Goal: Obtain resource: Obtain resource

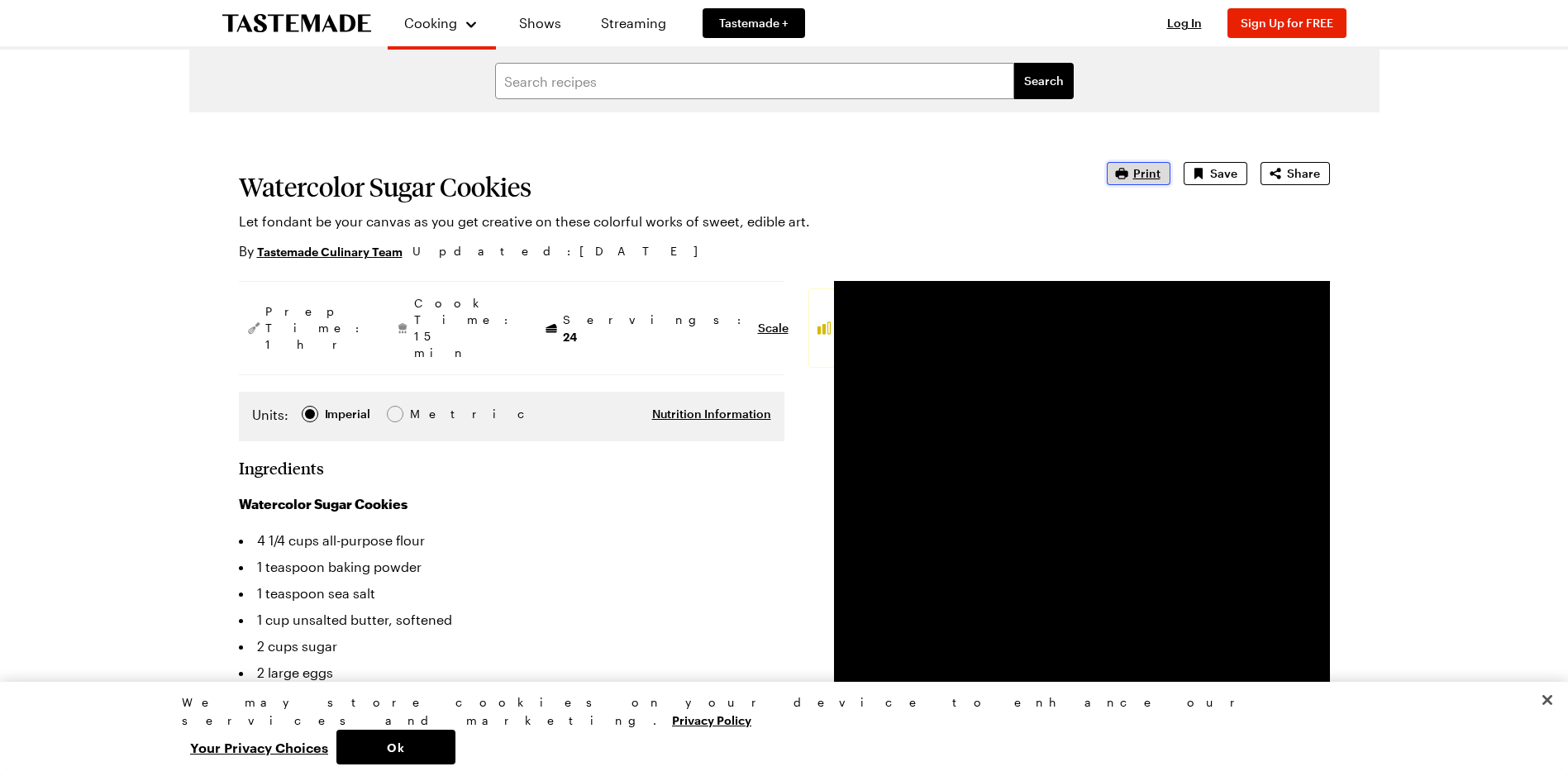
click at [1154, 169] on span "Print" at bounding box center [1147, 173] width 27 height 16
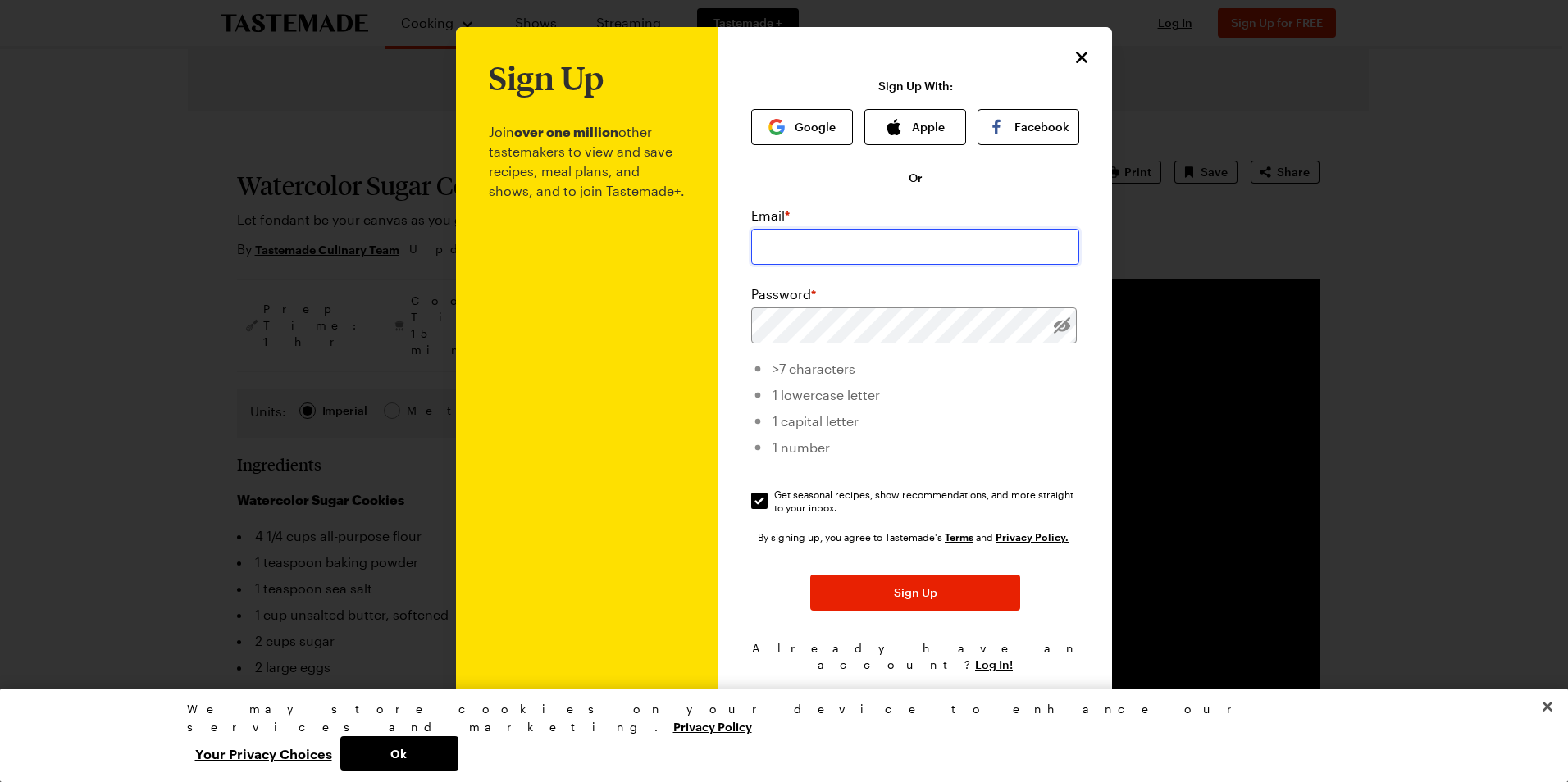
drag, startPoint x: 780, startPoint y: 252, endPoint x: 841, endPoint y: 254, distance: 61.0
click at [780, 252] on input "email" at bounding box center [915, 247] width 328 height 36
type input "[DOMAIN_NAME][EMAIL_ADDRESS][PERSON_NAME][DOMAIN_NAME]"
click at [787, 145] on button "Google" at bounding box center [802, 127] width 102 height 36
click at [1063, 452] on li "1 number" at bounding box center [915, 445] width 328 height 26
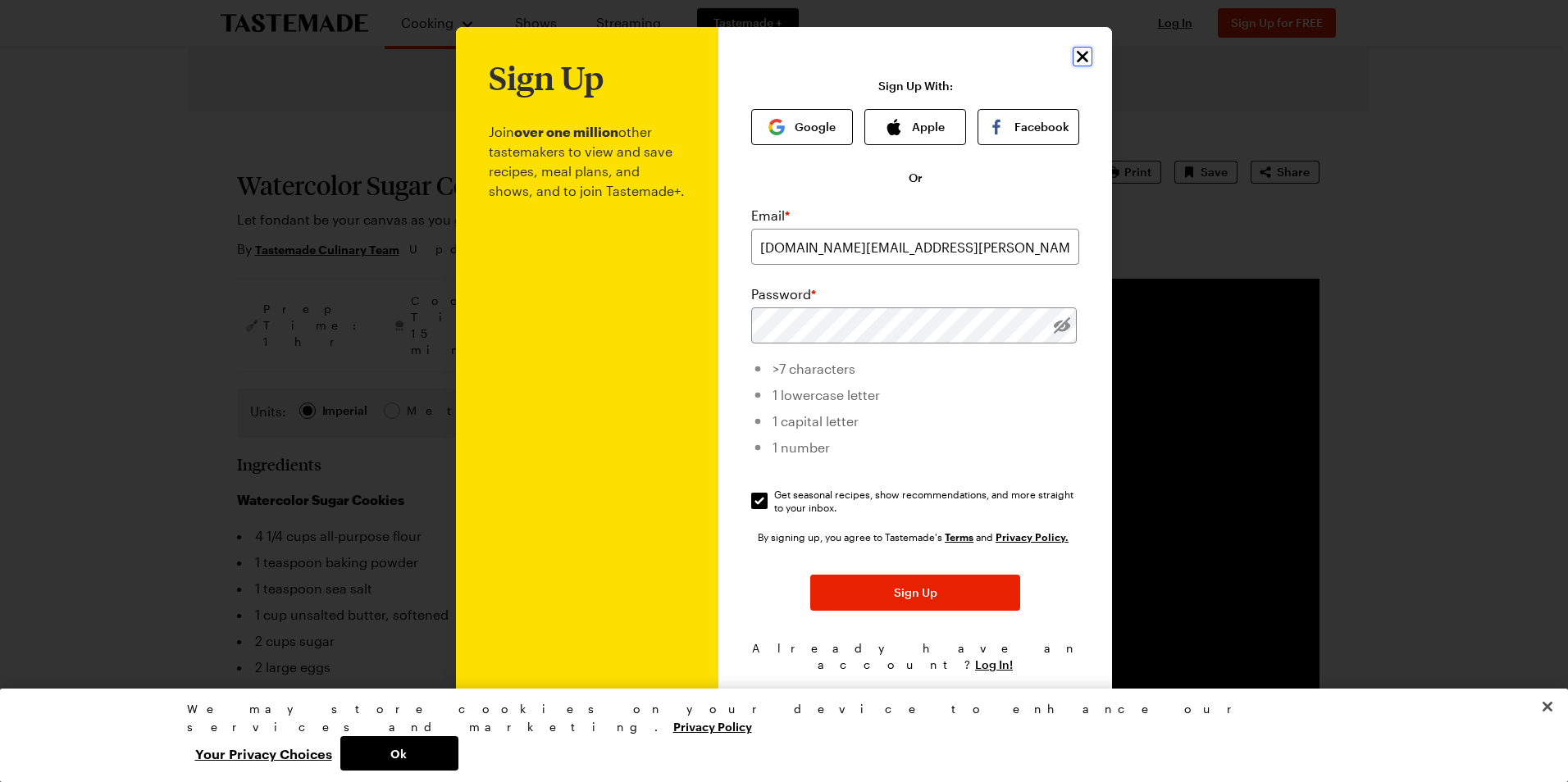
click at [1076, 65] on icon "Close" at bounding box center [1081, 56] width 19 height 19
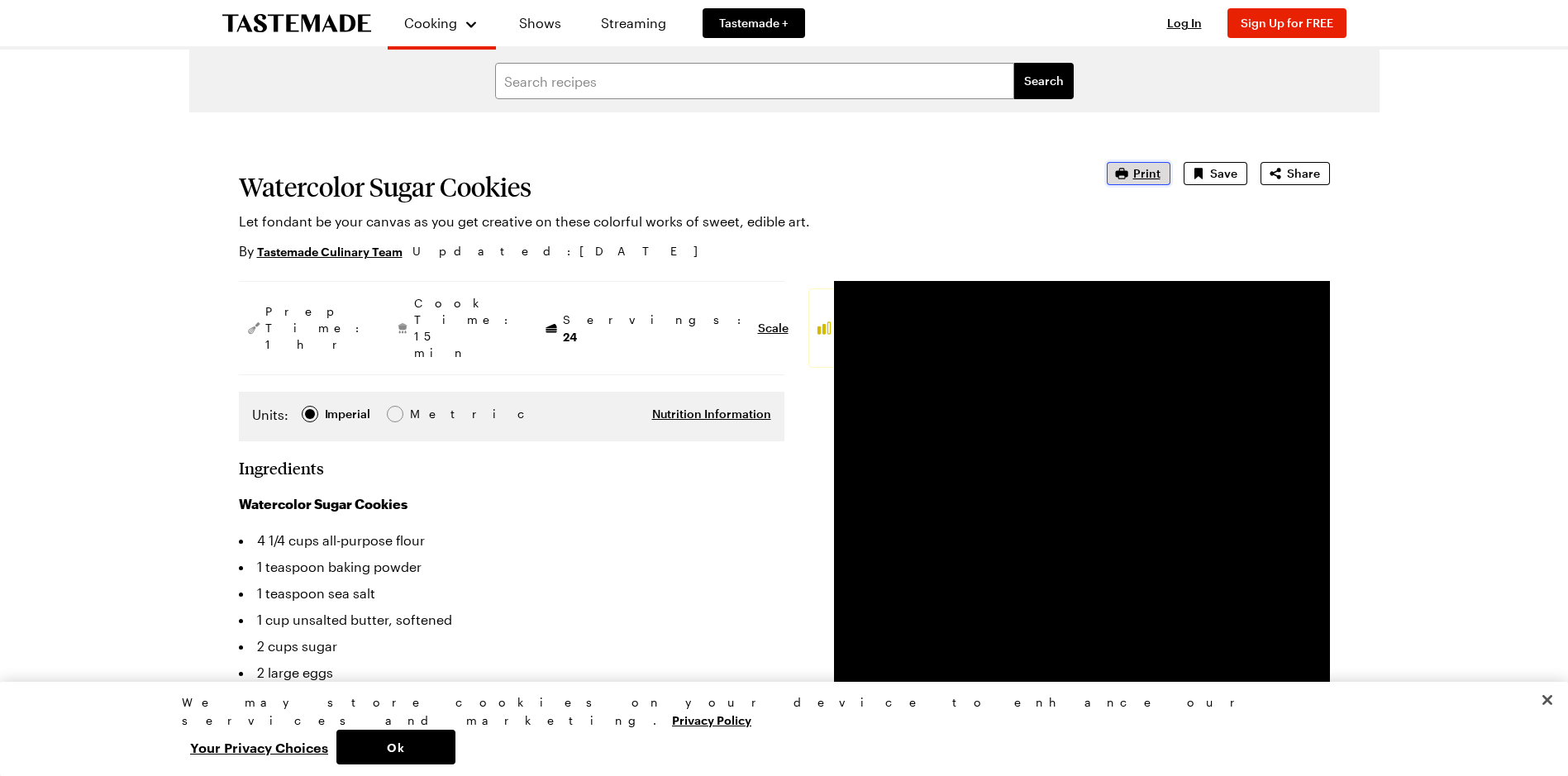
click at [1157, 171] on span "Print" at bounding box center [1147, 173] width 27 height 16
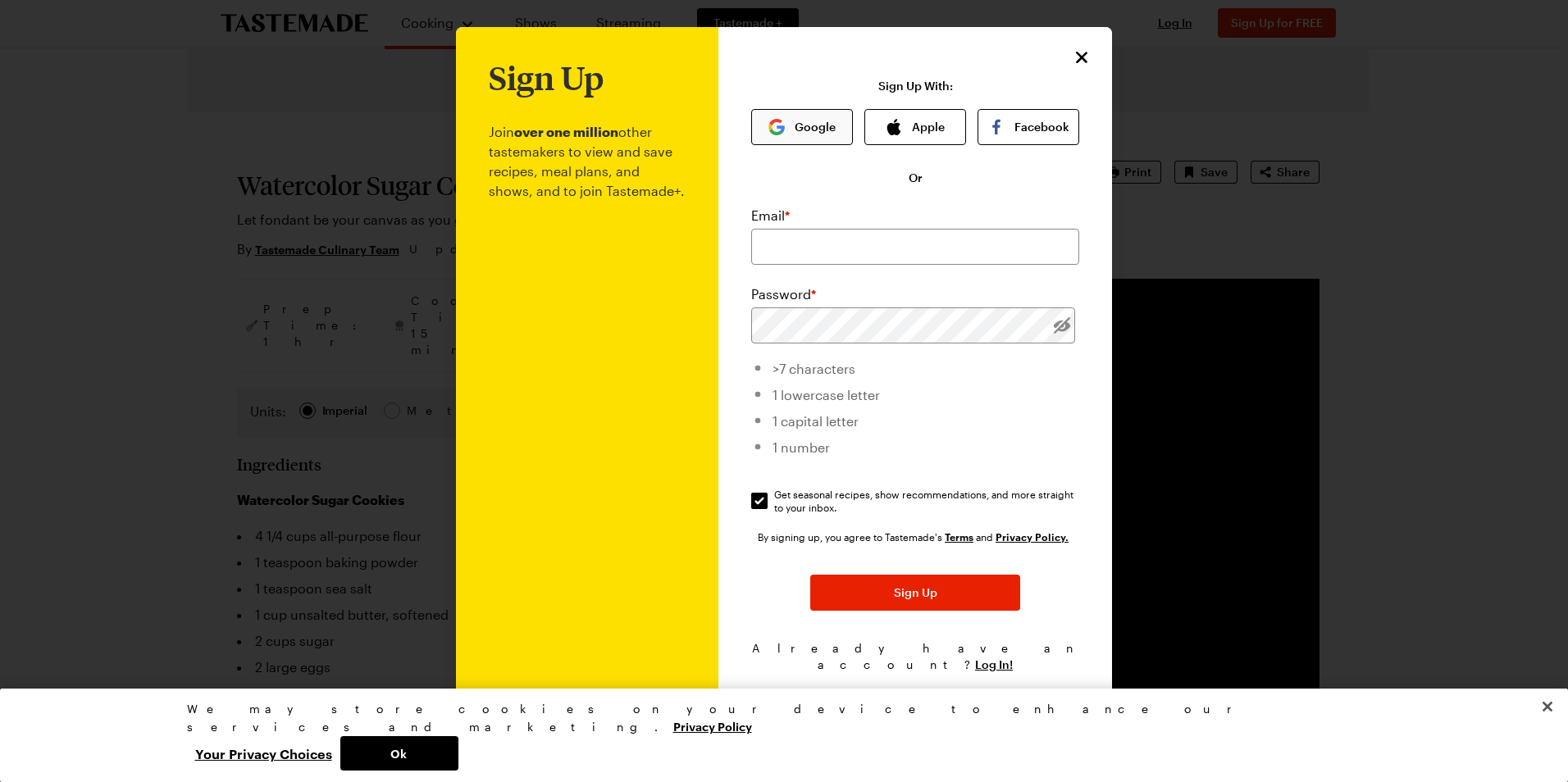
click at [818, 128] on button "Google" at bounding box center [802, 127] width 102 height 36
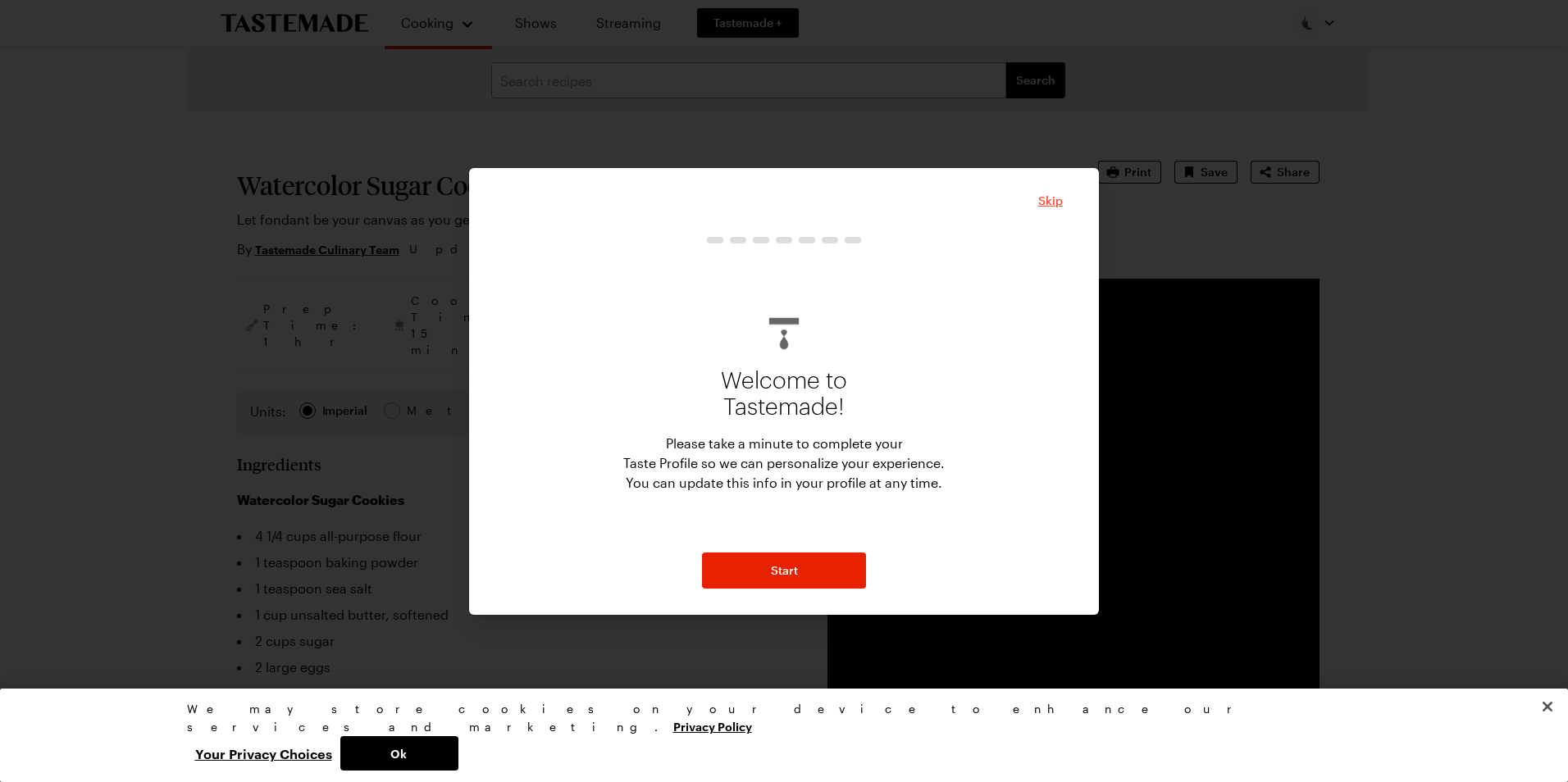
click at [1051, 206] on span "Skip" at bounding box center [1050, 200] width 25 height 16
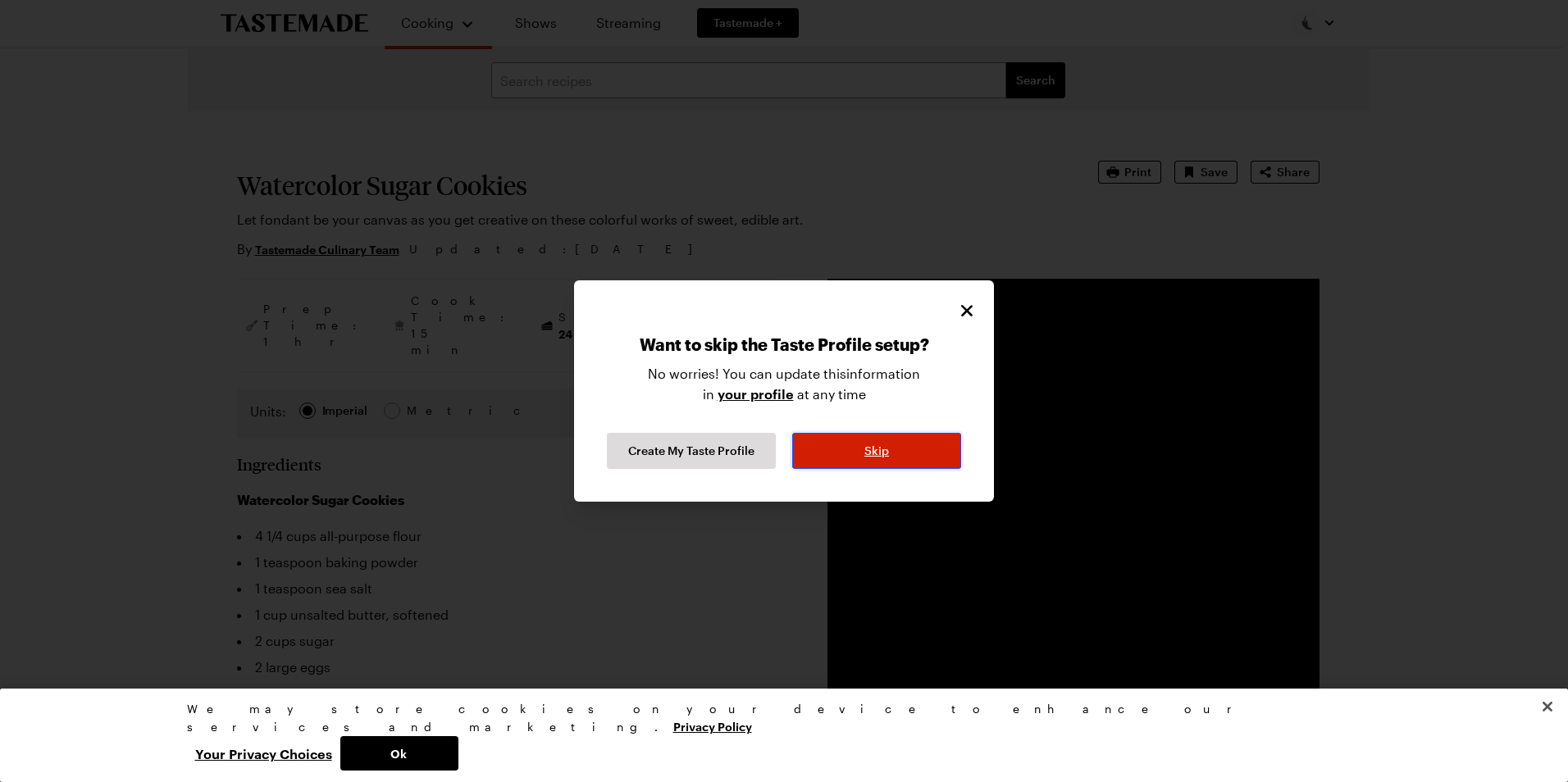
click at [890, 458] on button "Skip" at bounding box center [876, 451] width 169 height 36
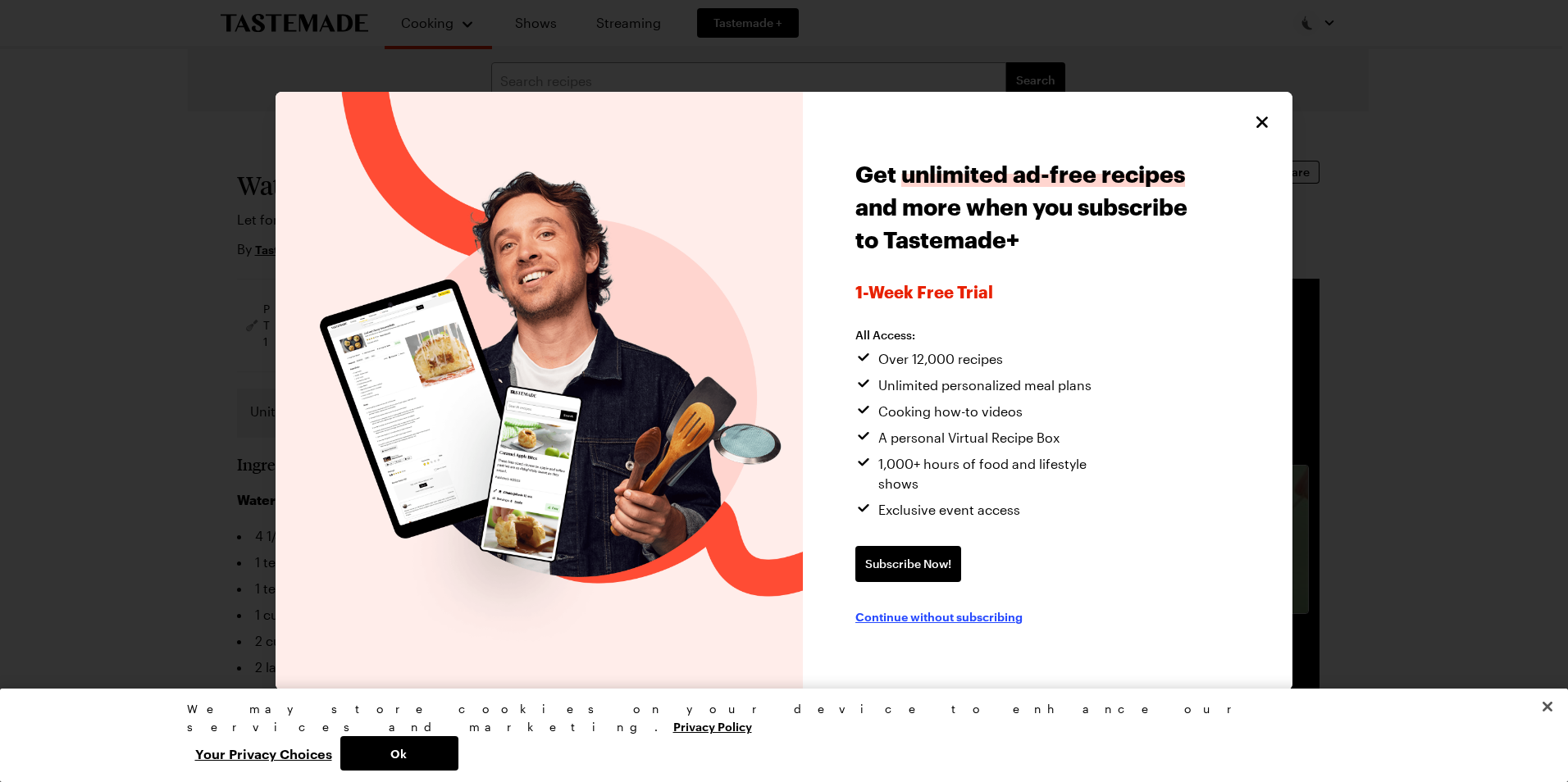
click at [925, 608] on span "Continue without subscribing" at bounding box center [938, 616] width 167 height 16
type textarea "x"
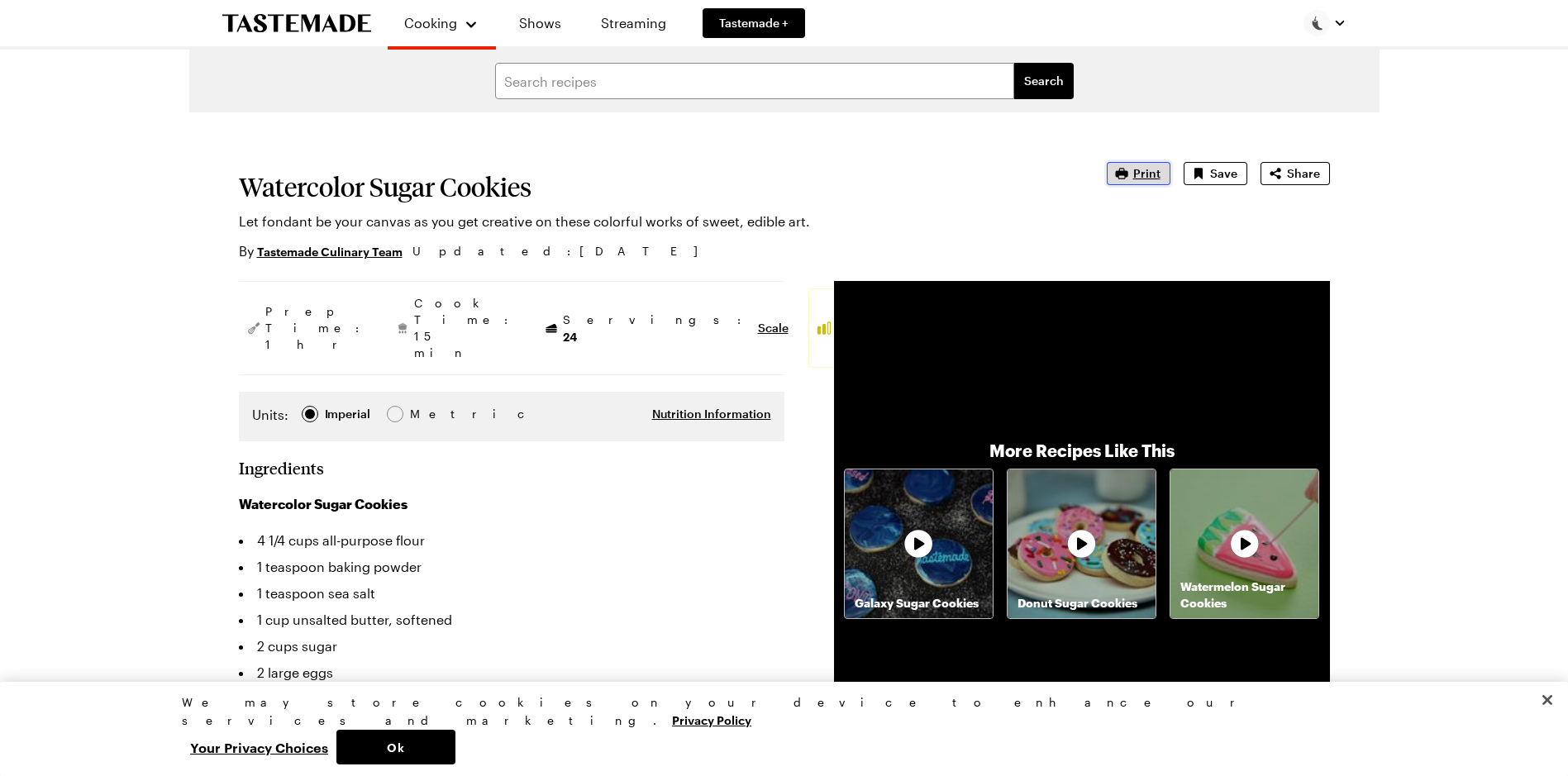
click at [1137, 171] on span "Print" at bounding box center [1147, 173] width 27 height 16
click at [1145, 173] on span "Print" at bounding box center [1147, 173] width 27 height 16
